Goal: Find contact information: Find contact information

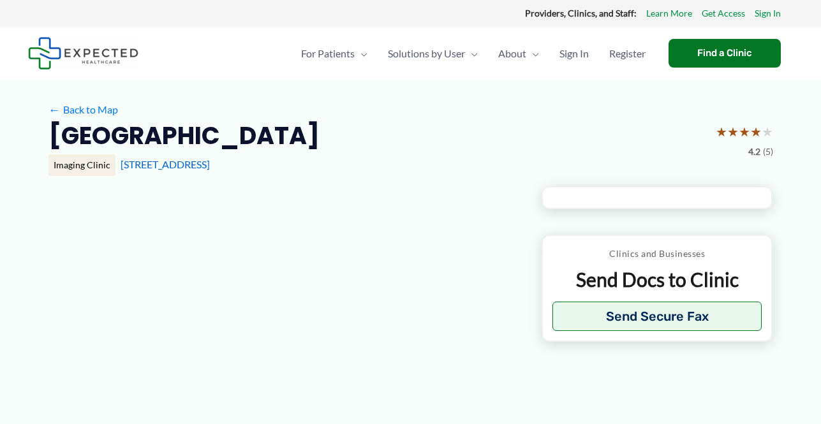
type input "**********"
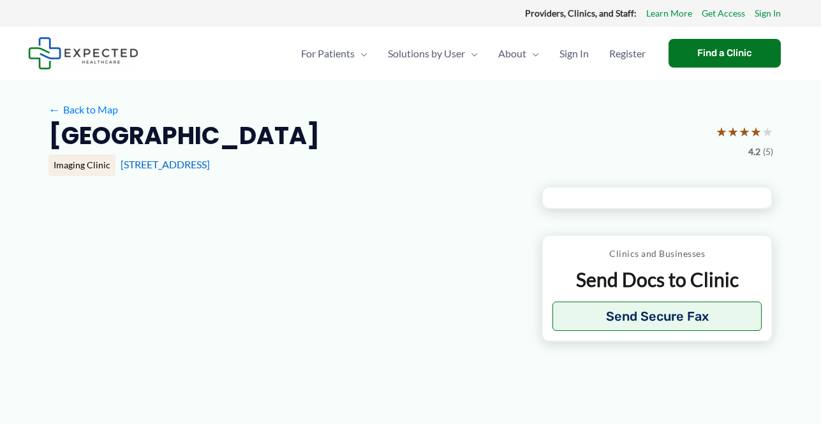
type input "**********"
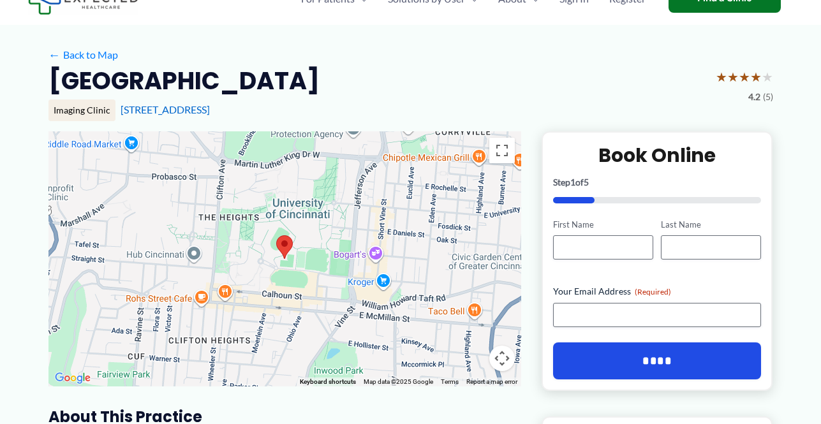
scroll to position [98, 0]
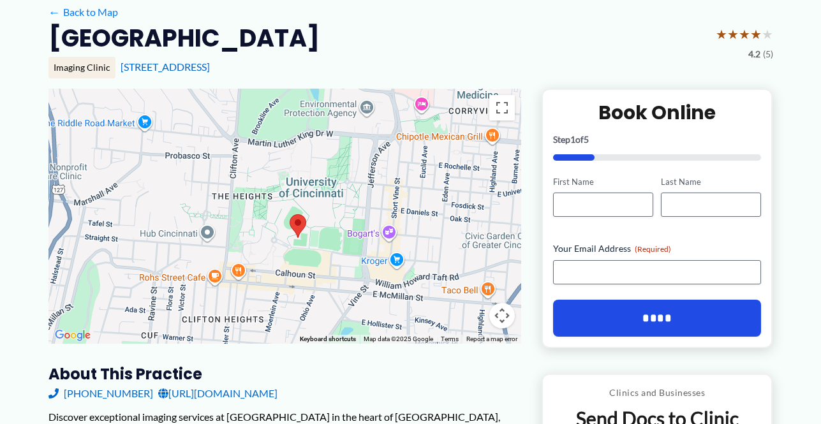
drag, startPoint x: 405, startPoint y: 267, endPoint x: 418, endPoint y: 286, distance: 23.9
click at [418, 286] on div at bounding box center [284, 216] width 473 height 255
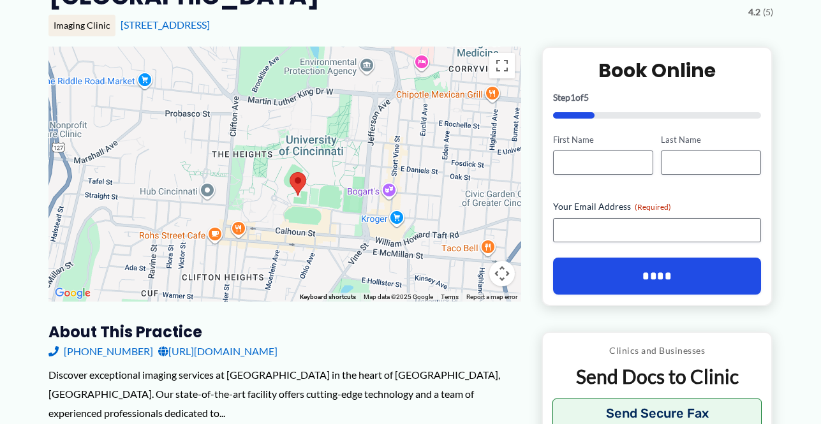
scroll to position [115, 0]
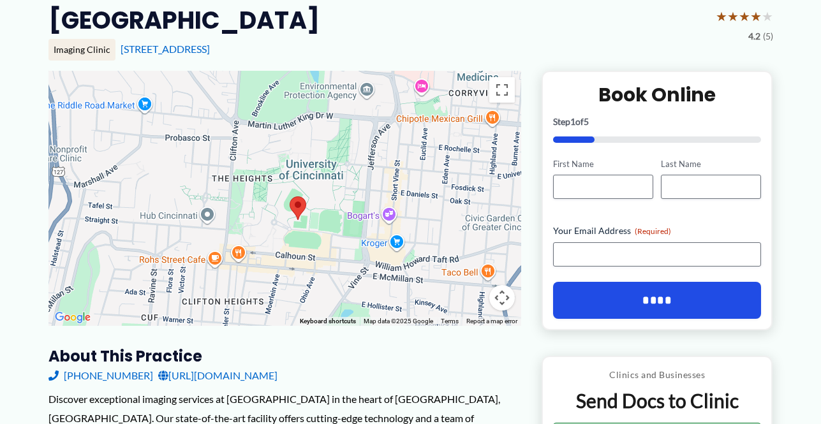
click at [323, 238] on div at bounding box center [284, 198] width 473 height 255
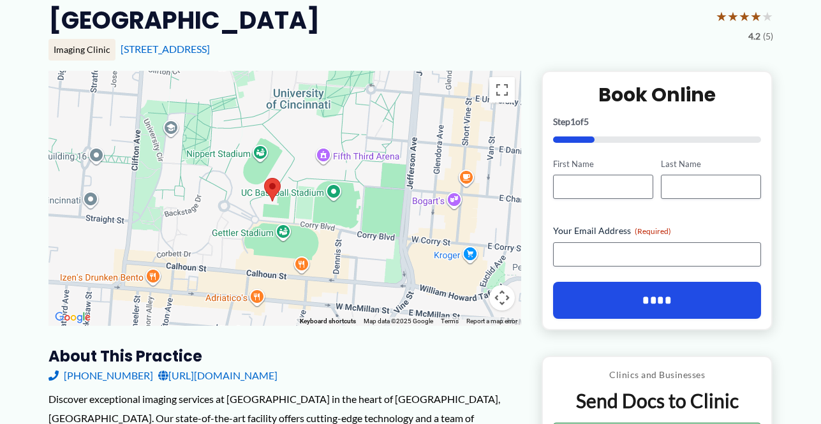
click at [323, 238] on div at bounding box center [284, 198] width 473 height 255
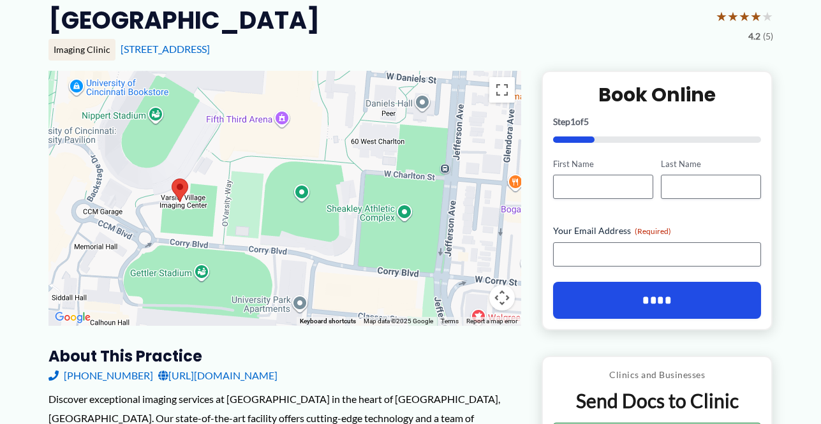
drag, startPoint x: 321, startPoint y: 247, endPoint x: 282, endPoint y: 286, distance: 55.0
click at [282, 286] on div at bounding box center [284, 198] width 473 height 255
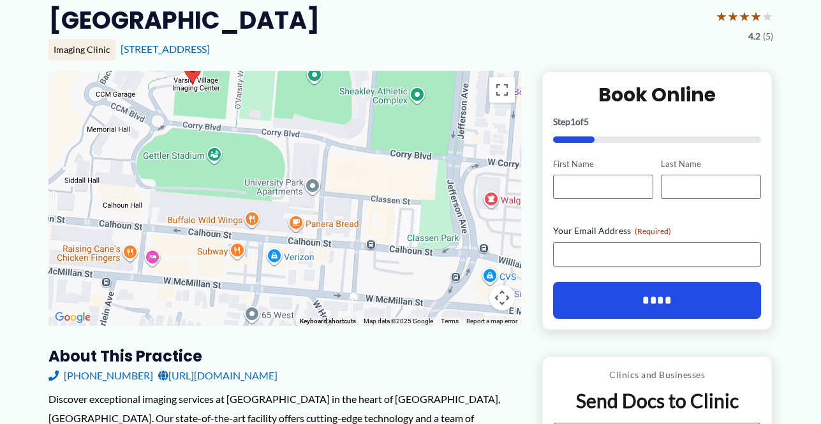
drag, startPoint x: 355, startPoint y: 162, endPoint x: 368, endPoint y: 52, distance: 111.1
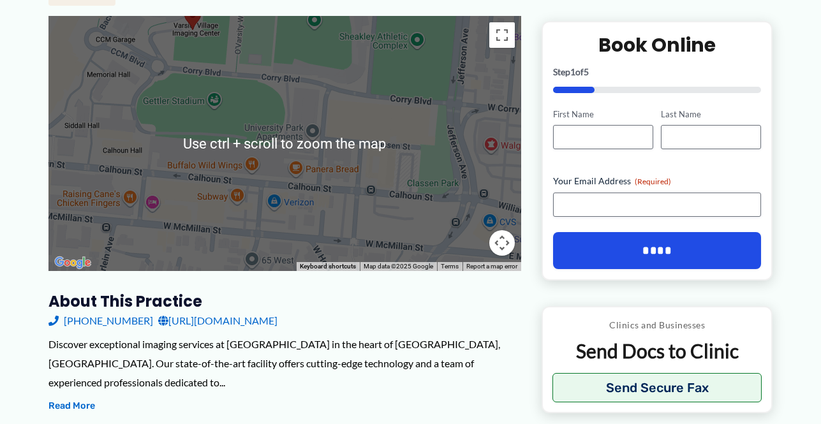
scroll to position [179, 0]
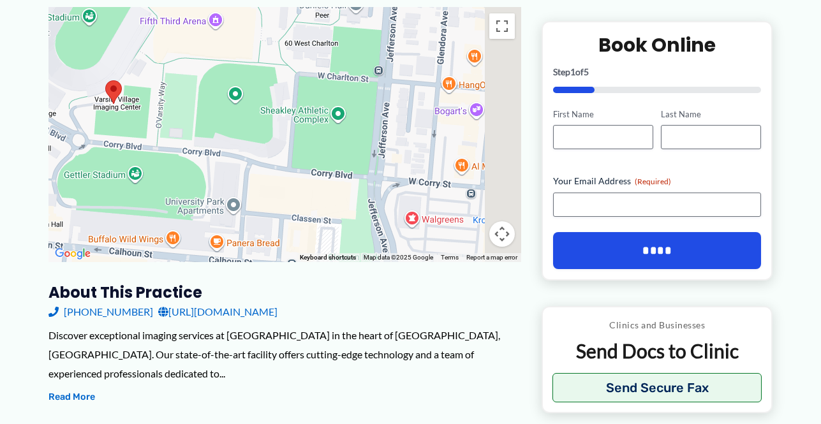
drag, startPoint x: 400, startPoint y: 159, endPoint x: 321, endPoint y: 244, distance: 115.5
click at [321, 244] on div at bounding box center [284, 134] width 473 height 255
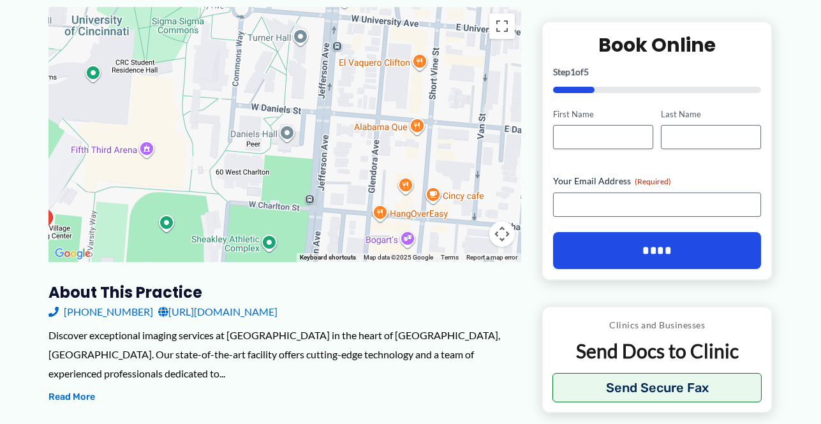
drag, startPoint x: 416, startPoint y: 140, endPoint x: 336, endPoint y: 275, distance: 156.9
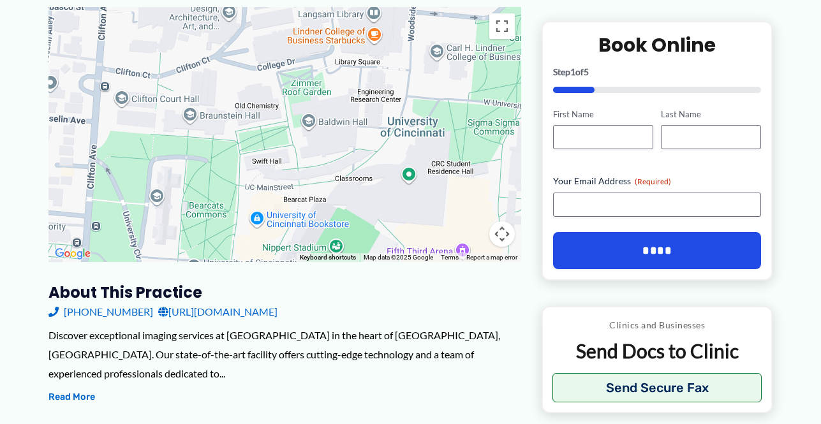
drag, startPoint x: 201, startPoint y: 103, endPoint x: 520, endPoint y: 207, distance: 335.8
click at [520, 207] on div at bounding box center [284, 134] width 473 height 255
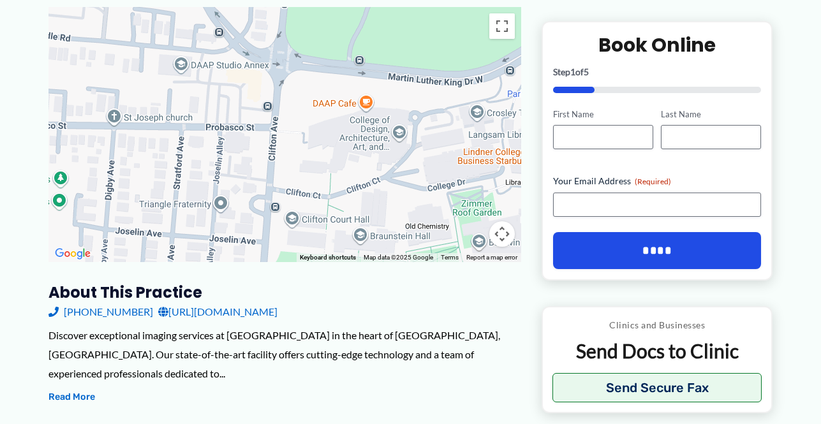
drag, startPoint x: 244, startPoint y: 118, endPoint x: 417, endPoint y: 239, distance: 211.6
click at [417, 239] on div at bounding box center [284, 134] width 473 height 255
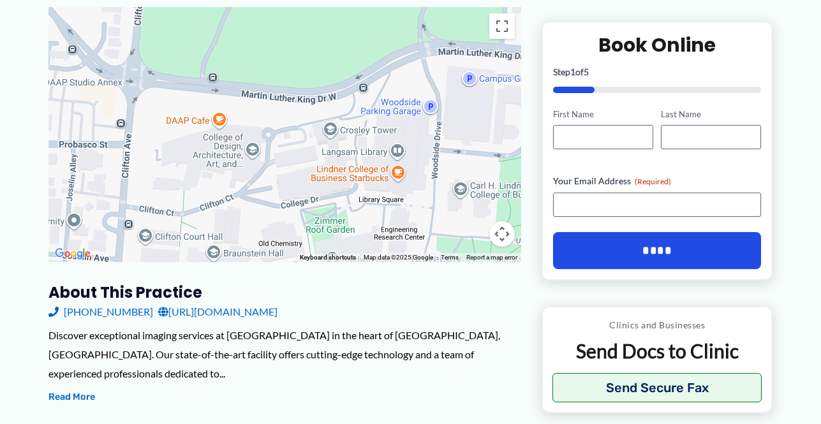
drag, startPoint x: 318, startPoint y: 109, endPoint x: 171, endPoint y: 129, distance: 148.0
click at [171, 129] on div at bounding box center [284, 134] width 473 height 255
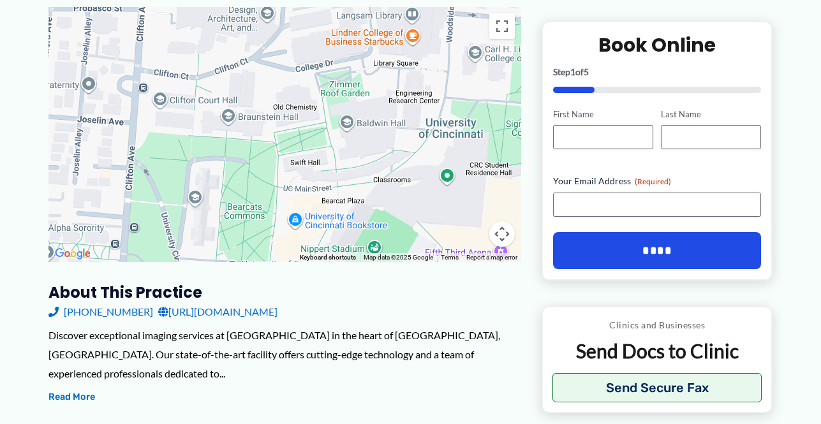
drag, startPoint x: 297, startPoint y: 180, endPoint x: 312, endPoint y: 42, distance: 138.6
click at [312, 42] on div at bounding box center [284, 134] width 473 height 255
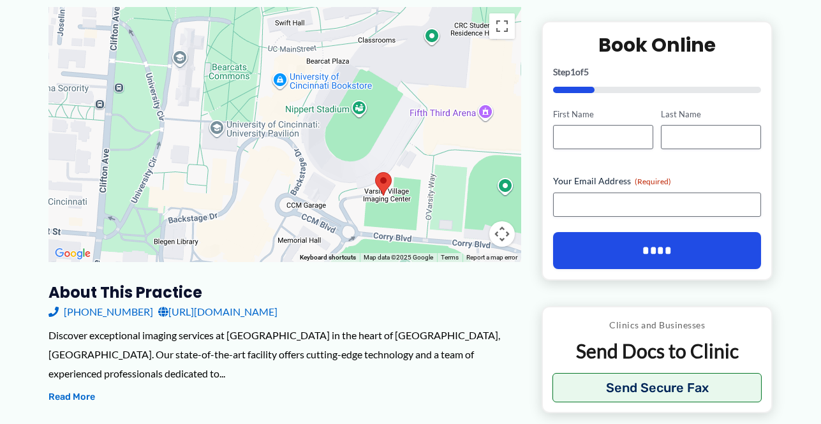
drag, startPoint x: 362, startPoint y: 221, endPoint x: 348, endPoint y: 78, distance: 143.5
click at [348, 78] on div at bounding box center [284, 134] width 473 height 255
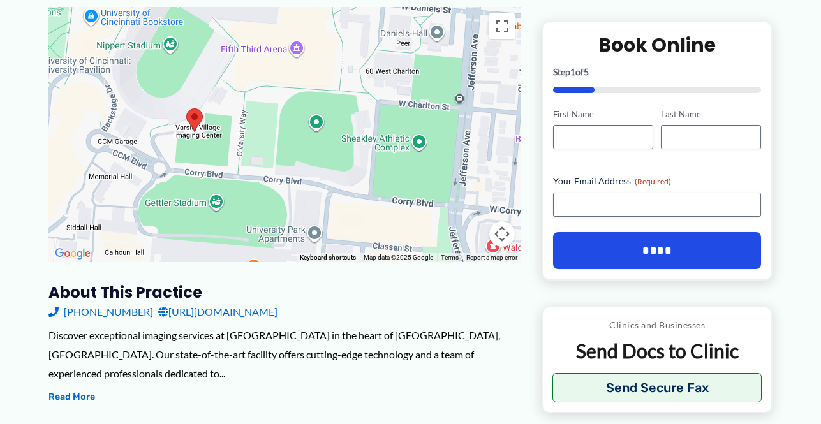
drag, startPoint x: 427, startPoint y: 170, endPoint x: 238, endPoint y: 105, distance: 199.6
click at [238, 105] on div at bounding box center [284, 134] width 473 height 255
click at [502, 233] on button "Map camera controls" at bounding box center [502, 234] width 26 height 26
click at [500, 27] on button "Toggle fullscreen view" at bounding box center [502, 26] width 26 height 26
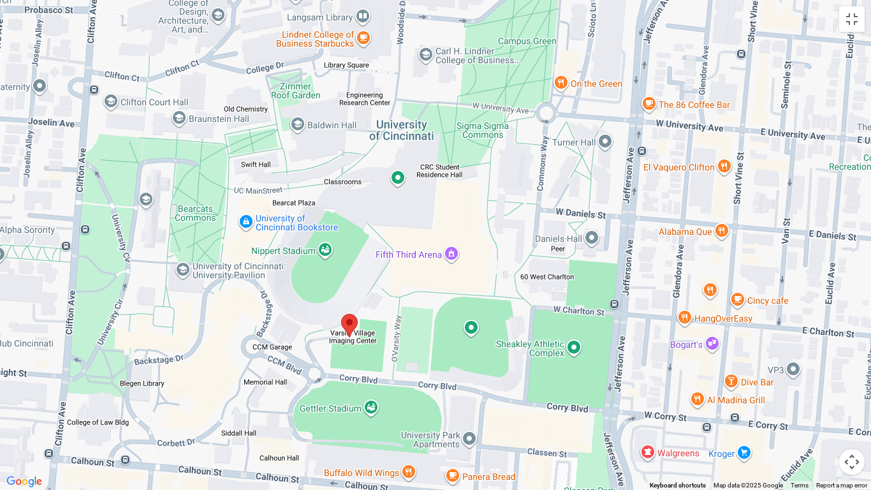
drag, startPoint x: 479, startPoint y: 138, endPoint x: 481, endPoint y: 297, distance: 158.2
click at [481, 297] on div at bounding box center [435, 245] width 871 height 490
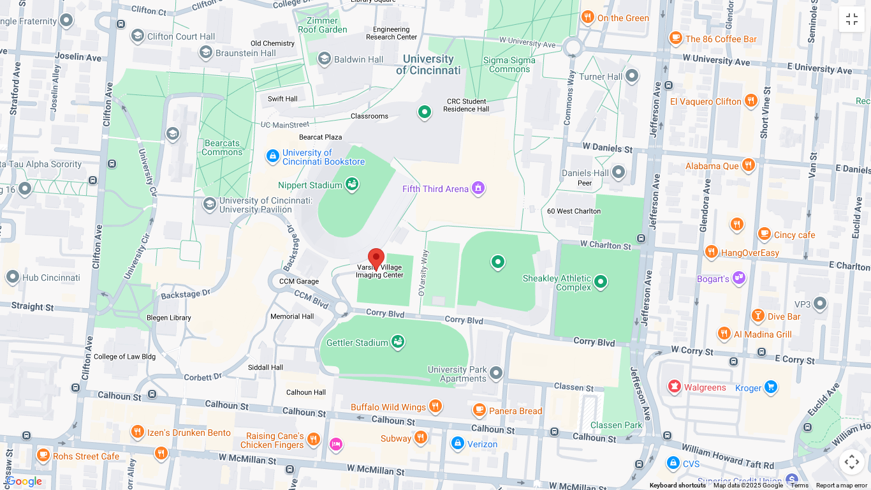
drag, startPoint x: 513, startPoint y: 239, endPoint x: 504, endPoint y: 210, distance: 30.2
click at [504, 210] on div at bounding box center [435, 245] width 871 height 490
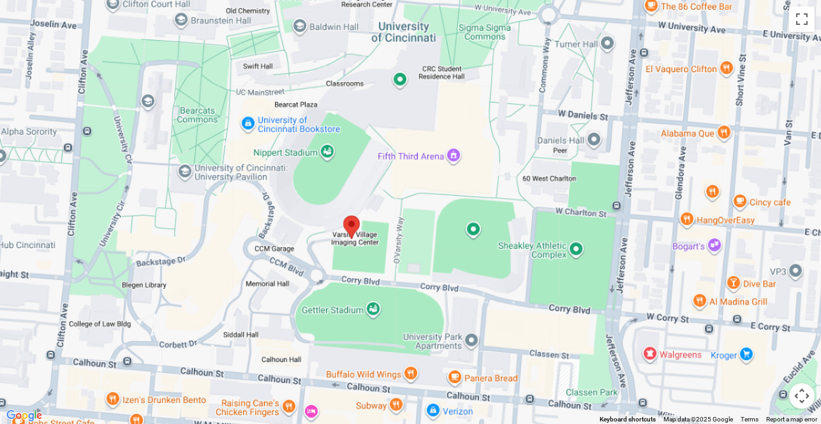
scroll to position [115, 0]
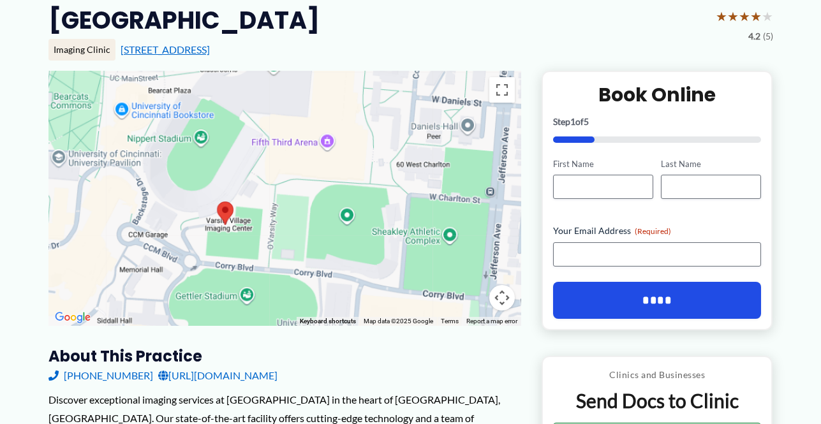
drag, startPoint x: 305, startPoint y: 49, endPoint x: 118, endPoint y: 46, distance: 186.9
click at [121, 46] on div "[STREET_ADDRESS]" at bounding box center [447, 50] width 652 height 14
copy link "[STREET_ADDRESS]"
